Goal: Information Seeking & Learning: Learn about a topic

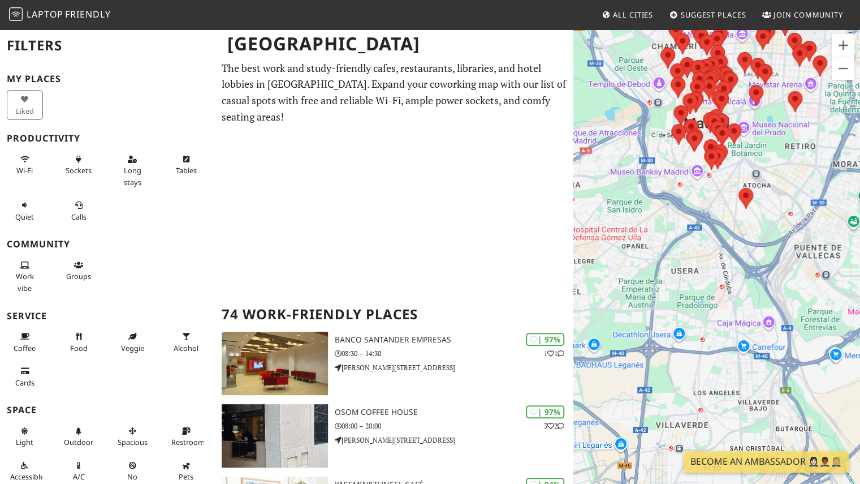
drag, startPoint x: 689, startPoint y: 342, endPoint x: 763, endPoint y: 140, distance: 214.5
click at [763, 140] on div "Para desplazarte, pulsa las teclas [PERSON_NAME]." at bounding box center [716, 270] width 287 height 484
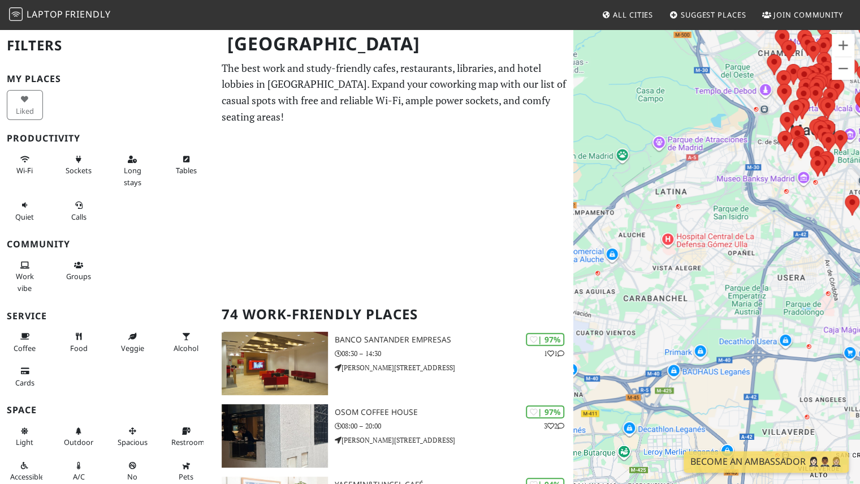
drag, startPoint x: 653, startPoint y: 261, endPoint x: 758, endPoint y: 274, distance: 105.9
click at [758, 274] on div "Para desplazarte, pulsa las teclas [PERSON_NAME]." at bounding box center [716, 270] width 287 height 484
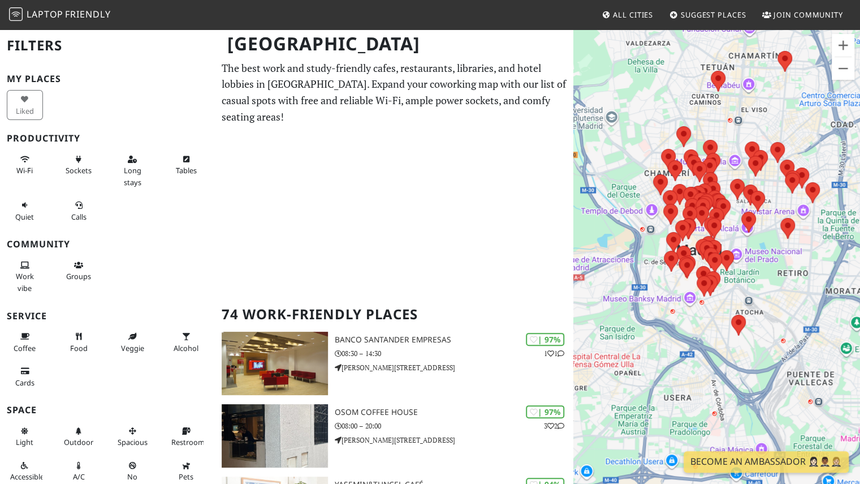
drag, startPoint x: 731, startPoint y: 255, endPoint x: 616, endPoint y: 377, distance: 167.2
click at [616, 377] on div "Para desplazarte, pulsa las teclas [PERSON_NAME]." at bounding box center [716, 270] width 287 height 484
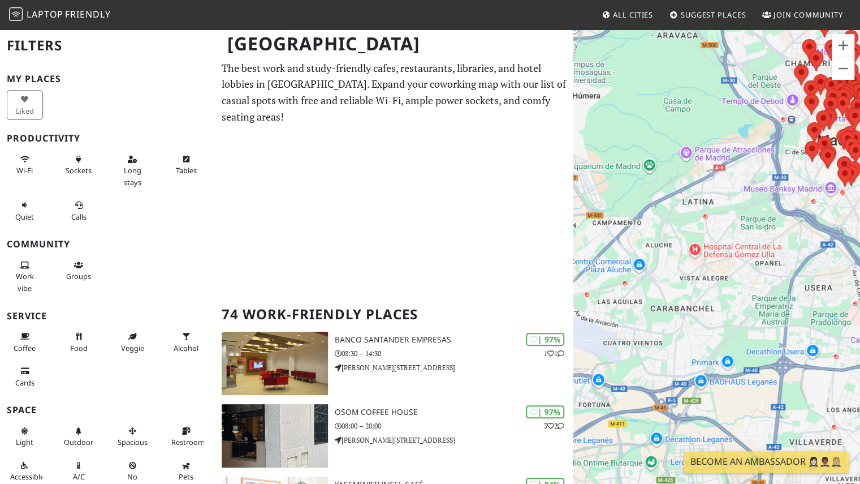
drag, startPoint x: 628, startPoint y: 342, endPoint x: 771, endPoint y: 232, distance: 180.8
click at [771, 232] on div "Para desplazarte, pulsa las teclas [PERSON_NAME]." at bounding box center [716, 270] width 287 height 484
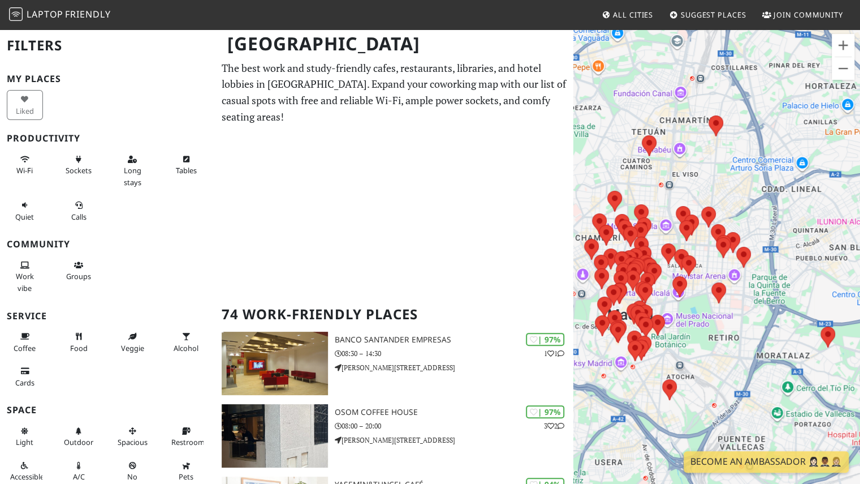
drag, startPoint x: 794, startPoint y: 215, endPoint x: 582, endPoint y: 391, distance: 275.5
click at [582, 391] on div "Para desplazarte, pulsa las teclas [PERSON_NAME]." at bounding box center [716, 270] width 287 height 484
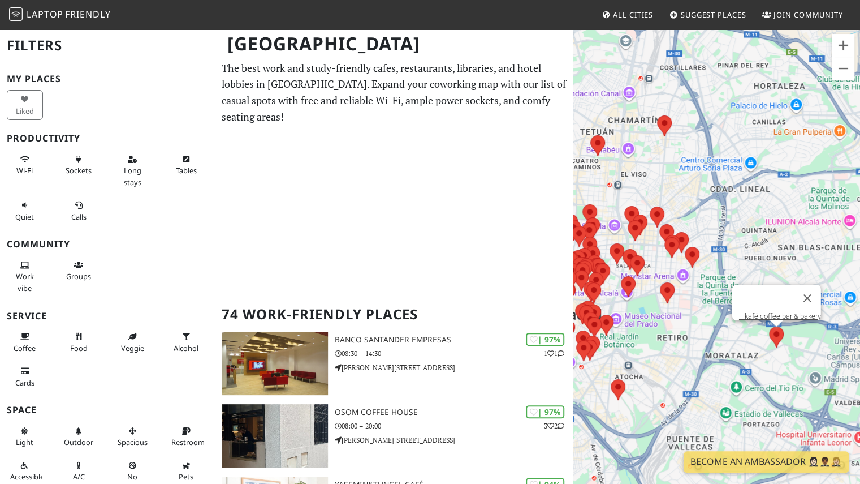
click at [773, 342] on img at bounding box center [777, 337] width 24 height 30
click at [767, 312] on link "Fikafé coffee bar & bakery" at bounding box center [780, 316] width 82 height 8
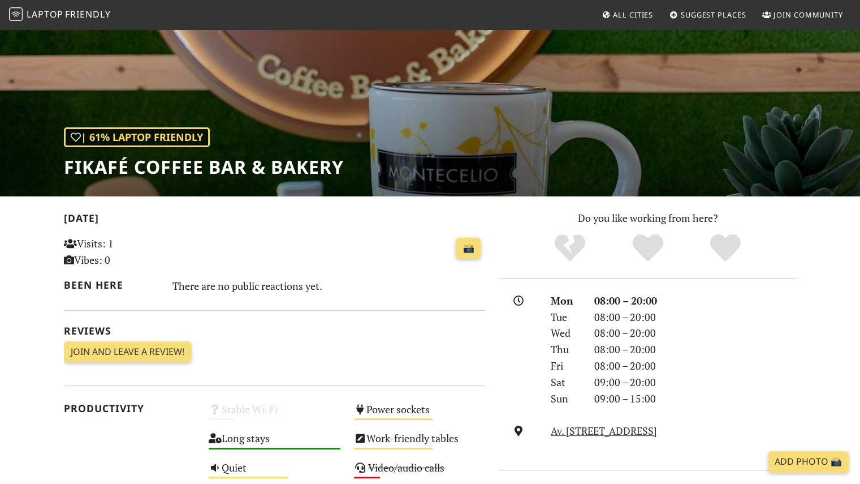
scroll to position [68, 0]
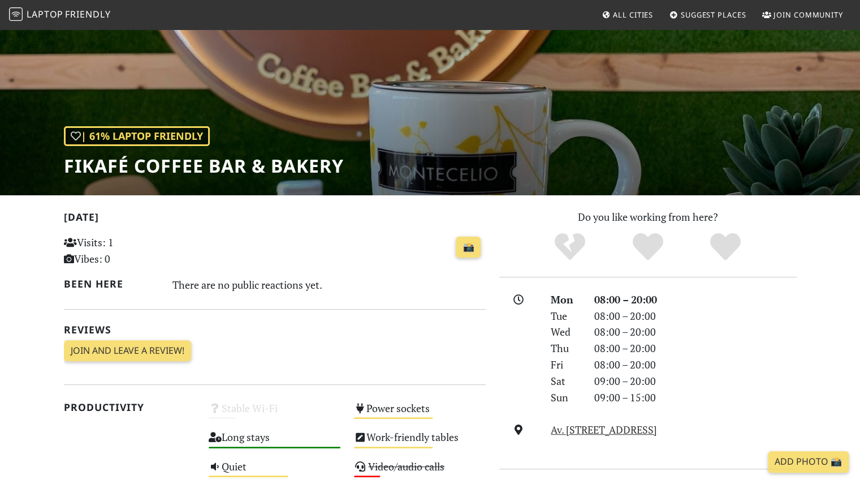
click at [778, 219] on p "Do you like working from here?" at bounding box center [647, 217] width 297 height 16
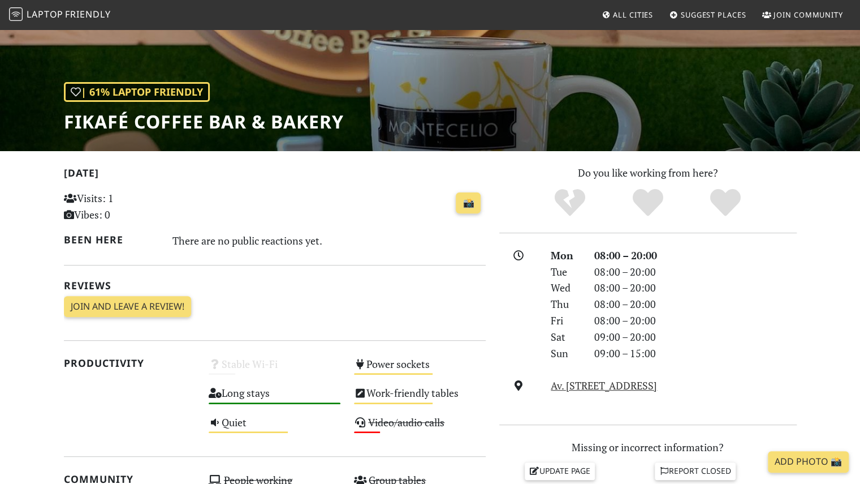
scroll to position [0, 0]
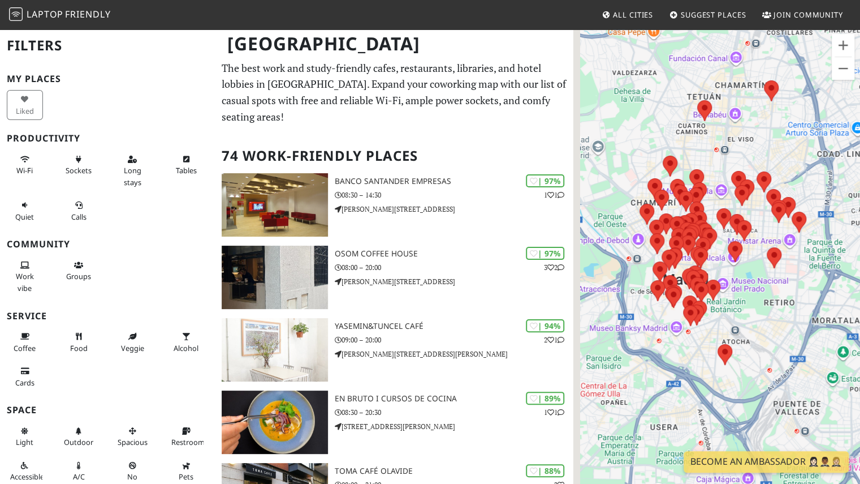
drag, startPoint x: 685, startPoint y: 356, endPoint x: 829, endPoint y: 248, distance: 179.6
click at [829, 248] on div "Para desplazarte, pulsa las teclas [PERSON_NAME]." at bounding box center [716, 270] width 287 height 484
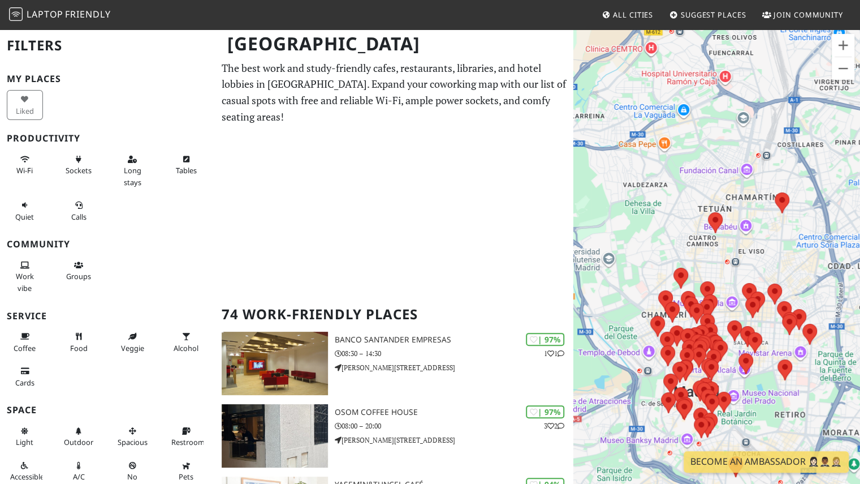
drag, startPoint x: 699, startPoint y: 141, endPoint x: 615, endPoint y: 323, distance: 200.9
click at [615, 323] on div "Para desplazarte, pulsa las teclas [PERSON_NAME]." at bounding box center [716, 270] width 287 height 484
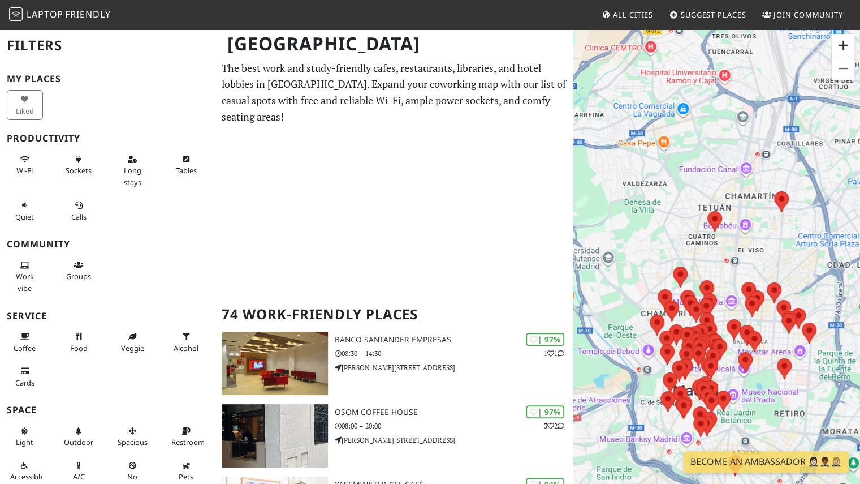
click at [840, 53] on button "Ampliar" at bounding box center [843, 45] width 23 height 23
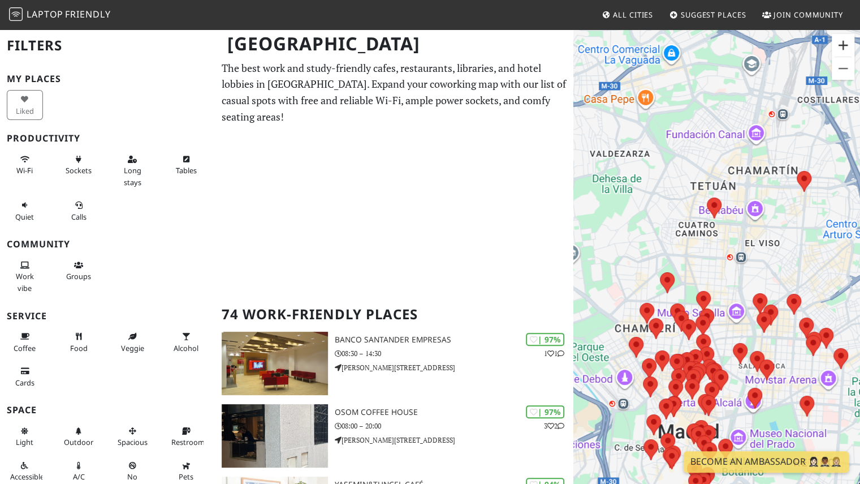
click at [840, 53] on button "Ampliar" at bounding box center [843, 45] width 23 height 23
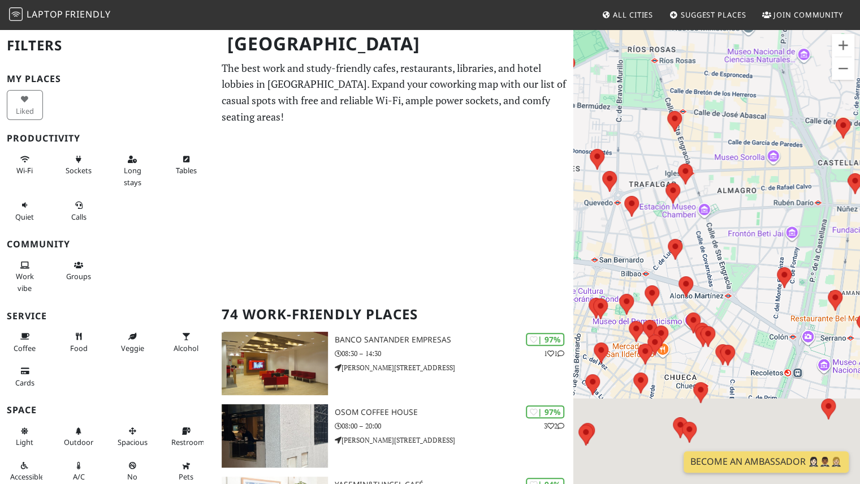
drag, startPoint x: 744, startPoint y: 315, endPoint x: 741, endPoint y: 37, distance: 278.3
click at [741, 37] on div "Para desplazarte, pulsa las teclas [PERSON_NAME]." at bounding box center [716, 270] width 287 height 484
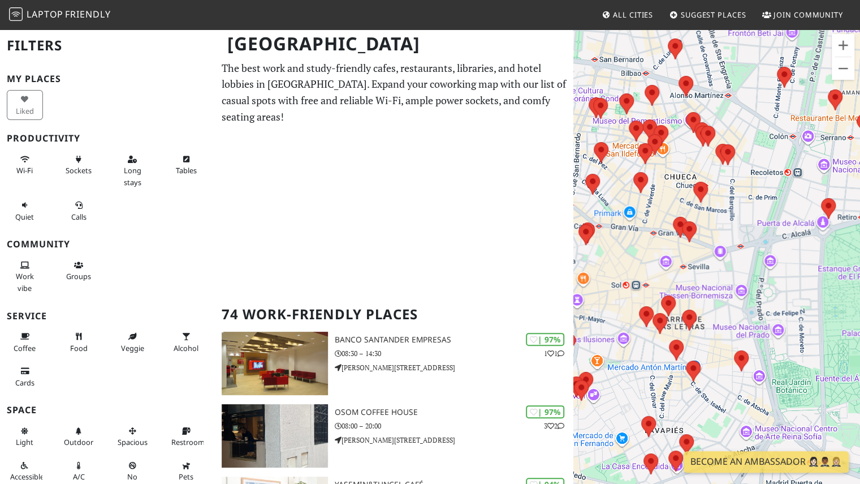
drag, startPoint x: 742, startPoint y: 327, endPoint x: 743, endPoint y: 135, distance: 192.3
click at [743, 135] on div "Para desplazarte, pulsa las teclas [PERSON_NAME]." at bounding box center [716, 270] width 287 height 484
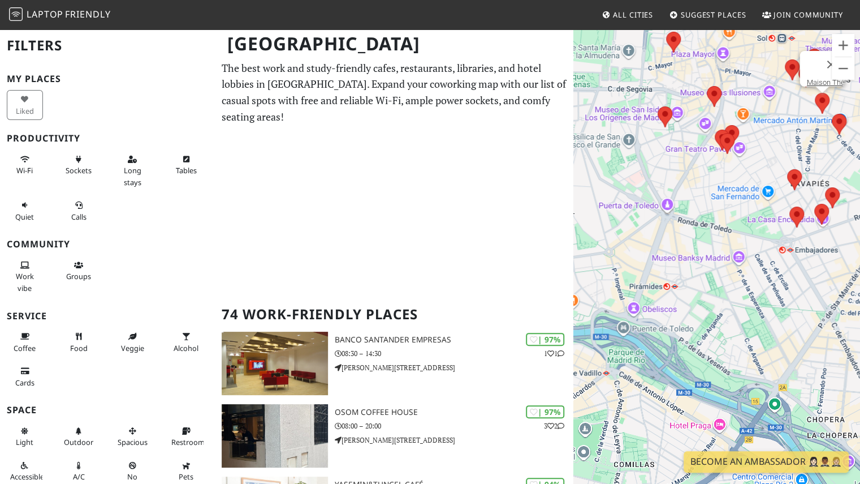
drag, startPoint x: 670, startPoint y: 342, endPoint x: 818, endPoint y: 96, distance: 287.4
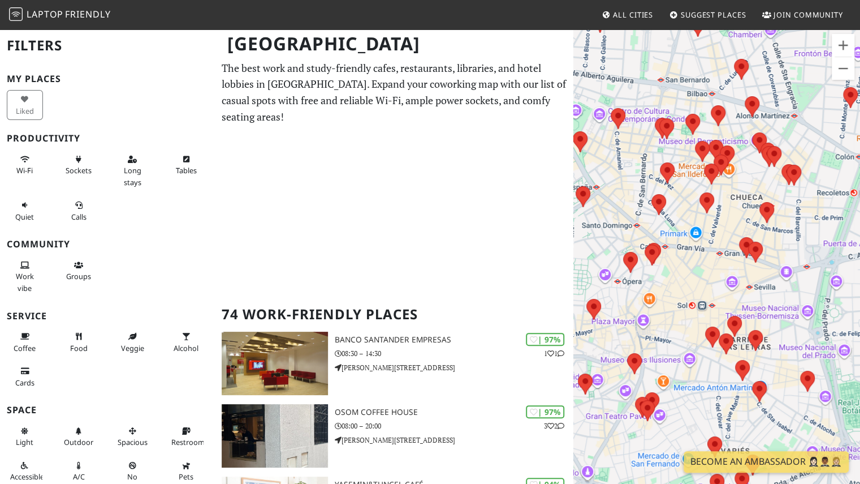
drag, startPoint x: 697, startPoint y: 193, endPoint x: 663, endPoint y: 418, distance: 228.1
click at [663, 418] on div "Para desplazarte, pulsa las teclas [PERSON_NAME]." at bounding box center [716, 270] width 287 height 484
